Goal: Feedback & Contribution: Leave review/rating

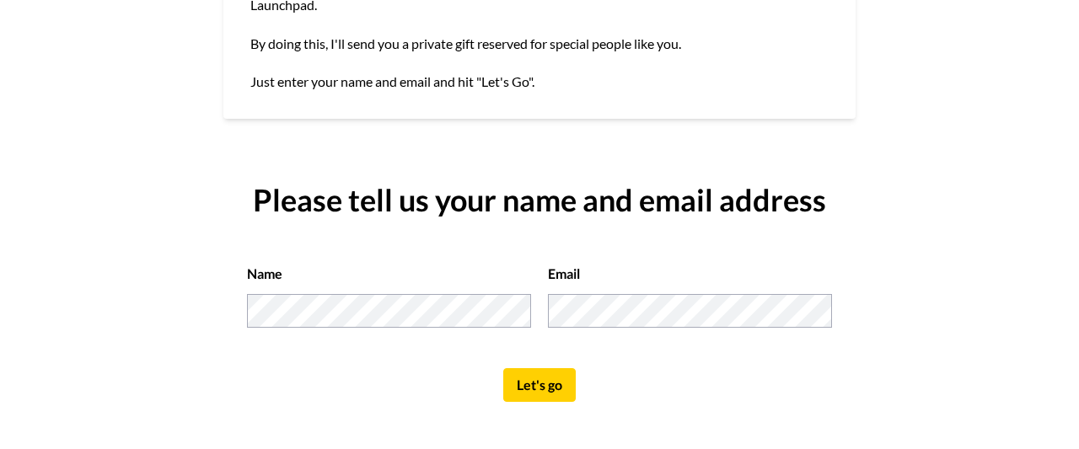
click at [551, 385] on button "Let's go" at bounding box center [539, 385] width 73 height 34
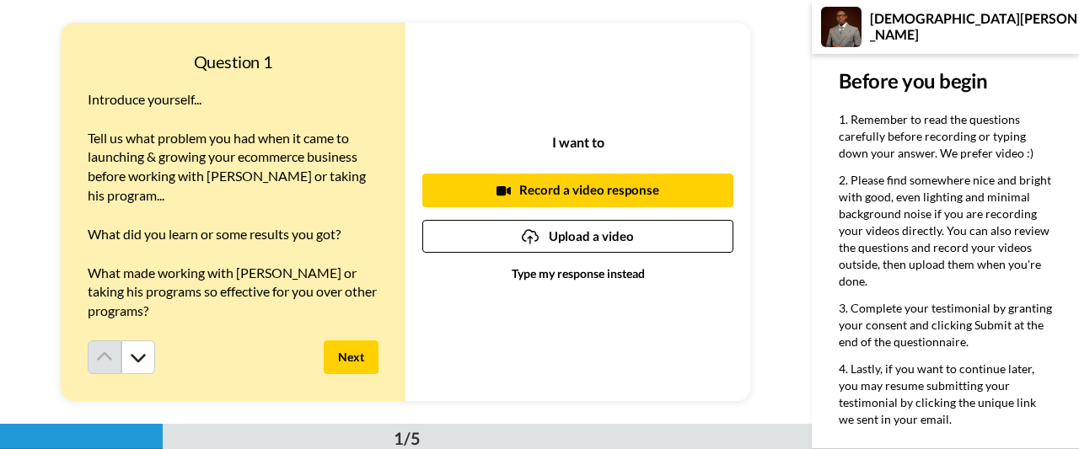
click at [200, 96] on span "Introduce yourself..." at bounding box center [145, 99] width 114 height 16
click at [162, 293] on span "What made working with [PERSON_NAME] or taking his programs so effective for yo…" at bounding box center [234, 292] width 292 height 55
click at [568, 274] on p "Type my response instead" at bounding box center [578, 274] width 133 height 17
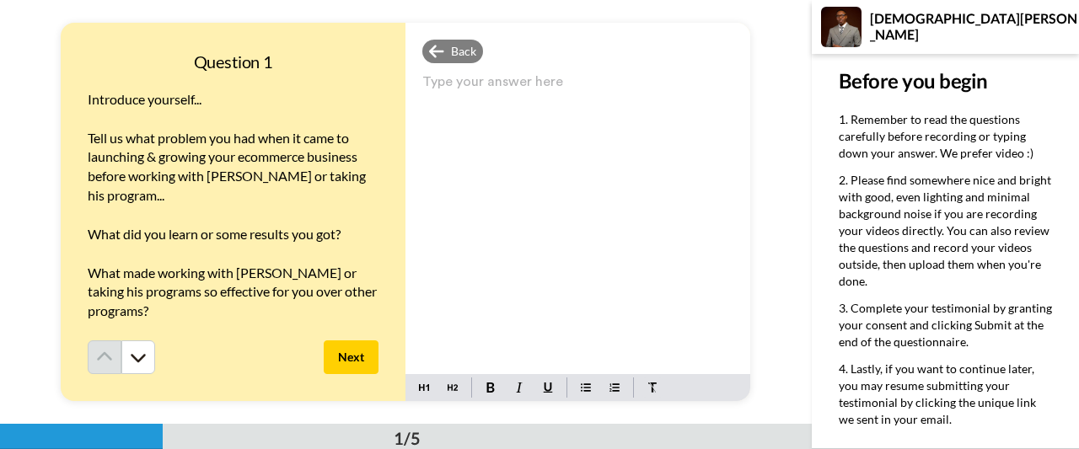
click at [483, 83] on p "Type your answer here ﻿" at bounding box center [577, 89] width 311 height 24
click at [775, 343] on div "Question 1 Introduce yourself... ﻿ Tell us what problem you had when it came to…" at bounding box center [406, 212] width 812 height 424
click at [501, 109] on p "t both shows" at bounding box center [577, 112] width 311 height 24
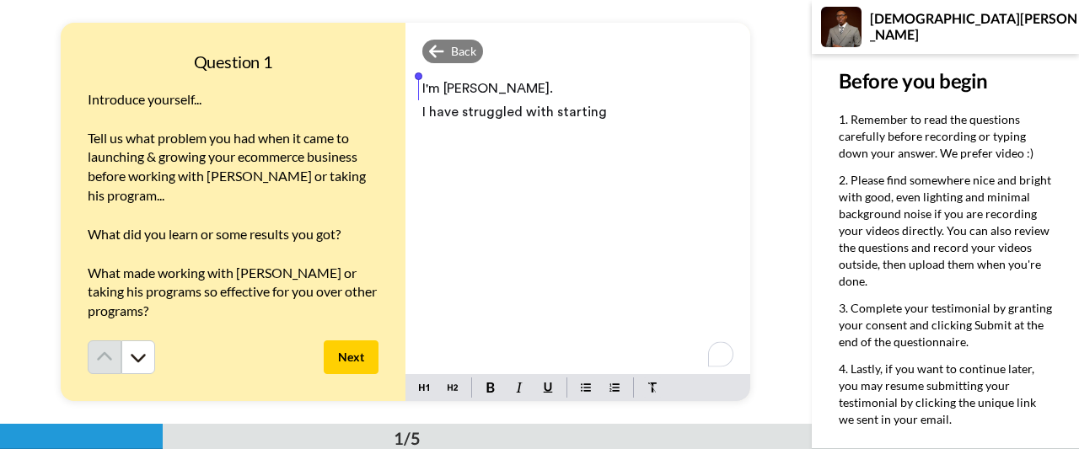
drag, startPoint x: 612, startPoint y: 113, endPoint x: 409, endPoint y: 84, distance: 205.2
click at [409, 84] on div "I'm [PERSON_NAME]. I have struggled with starting" at bounding box center [578, 222] width 345 height 304
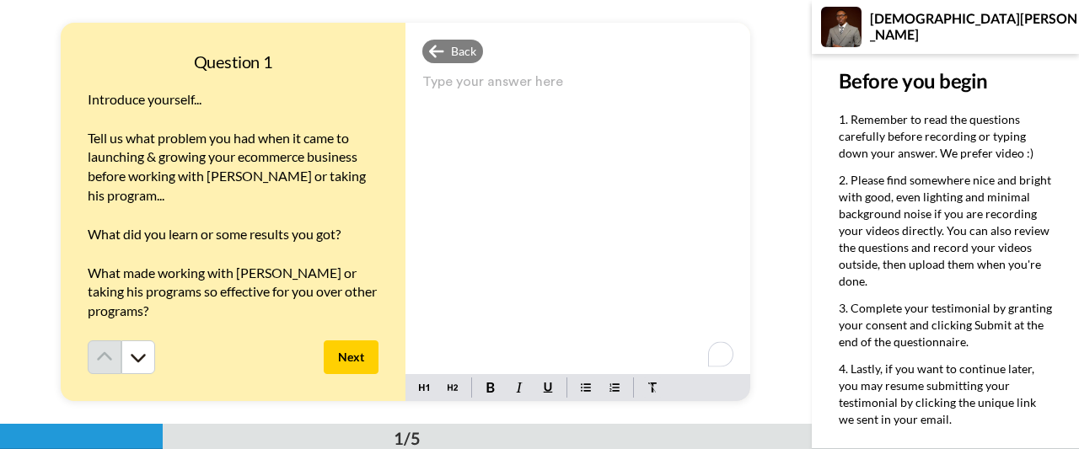
click at [440, 56] on div "Back" at bounding box center [452, 52] width 61 height 24
